Goal: Information Seeking & Learning: Learn about a topic

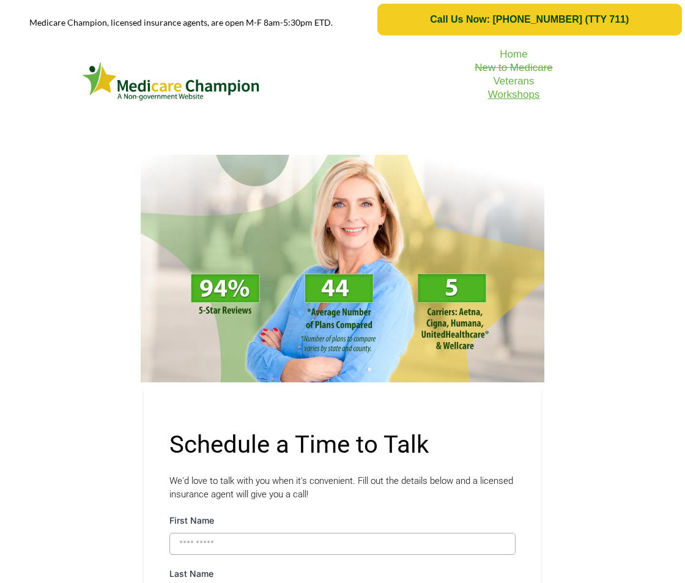
click at [513, 99] on link "Workshops" at bounding box center [514, 95] width 52 height 12
click at [538, 65] on s "New to Medicare" at bounding box center [514, 68] width 78 height 12
click at [510, 54] on link "Home" at bounding box center [514, 54] width 28 height 12
